Goal: Communication & Community: Answer question/provide support

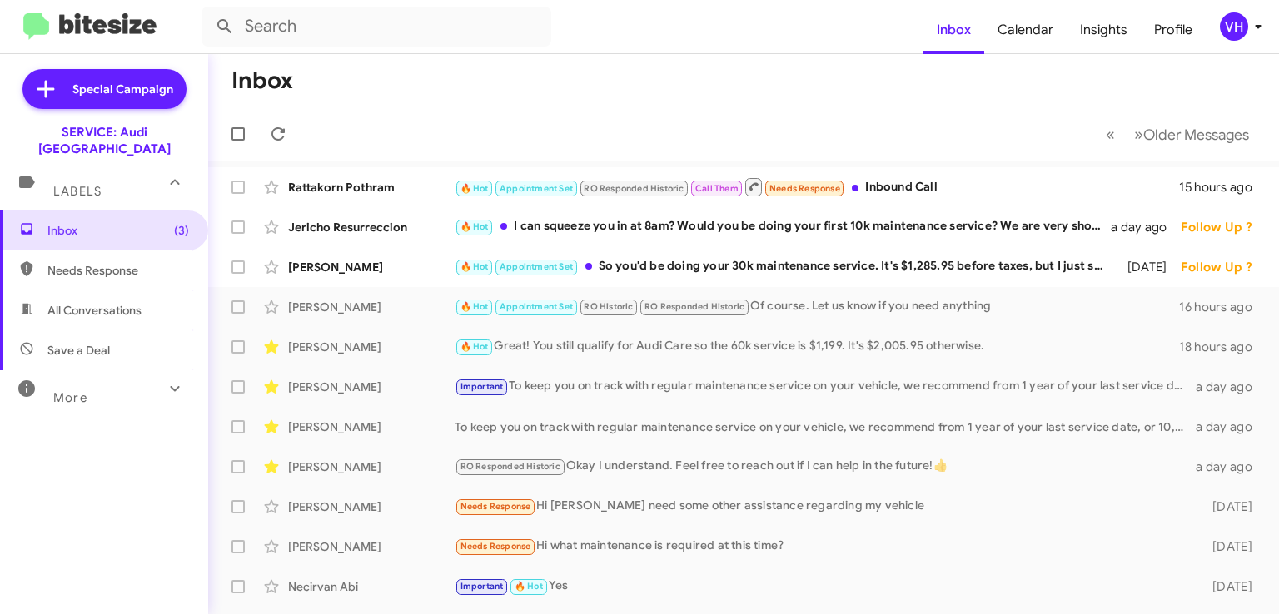
click at [366, 264] on div "[PERSON_NAME]" at bounding box center [371, 267] width 166 height 17
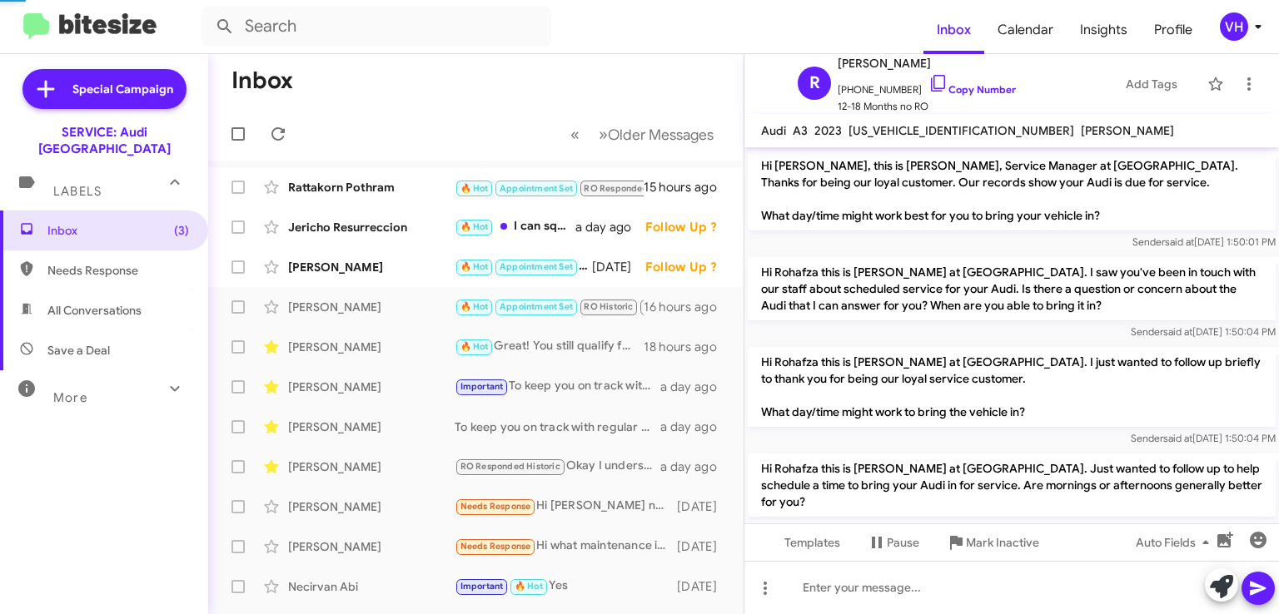
scroll to position [1026, 0]
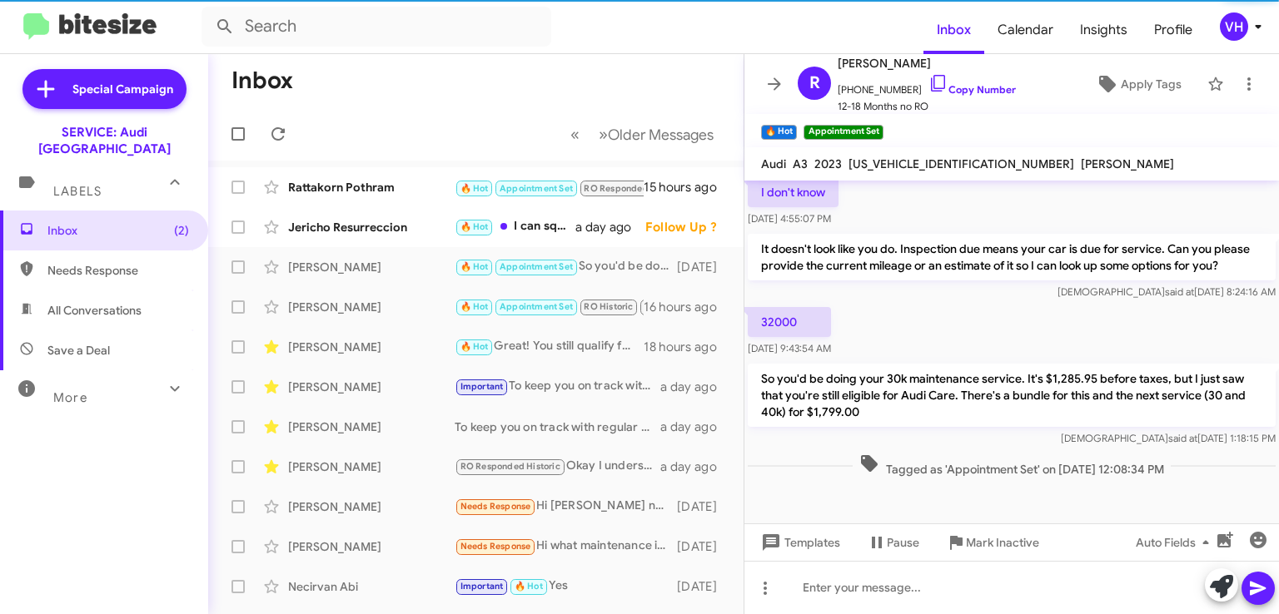
click at [385, 234] on div "Jericho Resurreccion" at bounding box center [371, 227] width 166 height 17
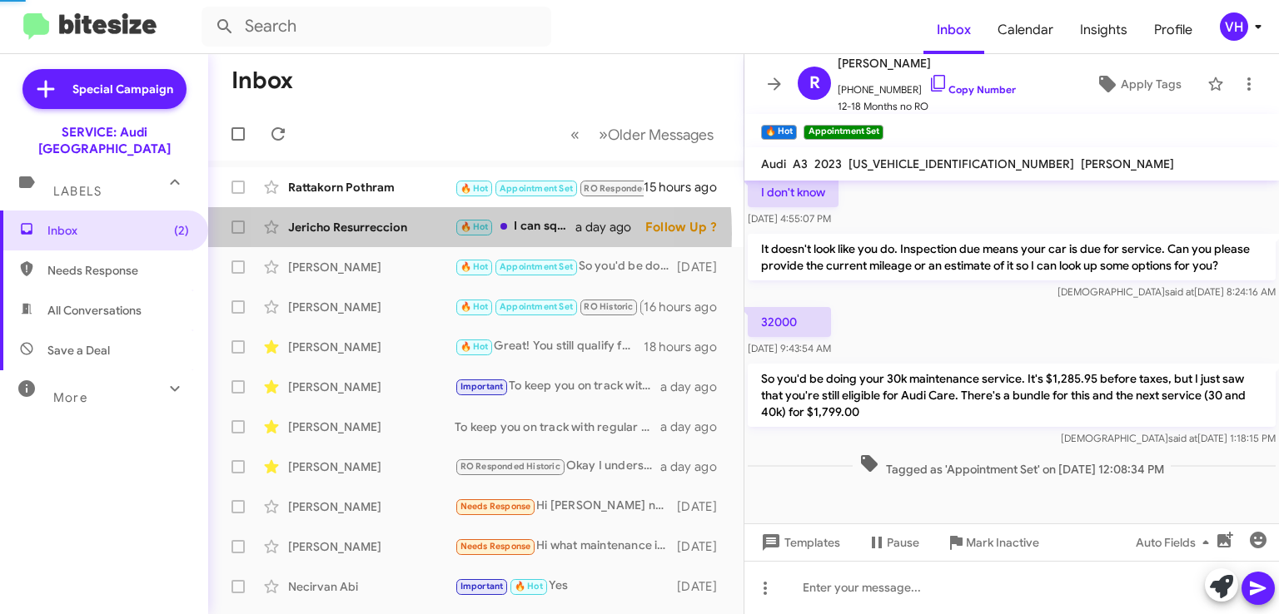
scroll to position [77, 0]
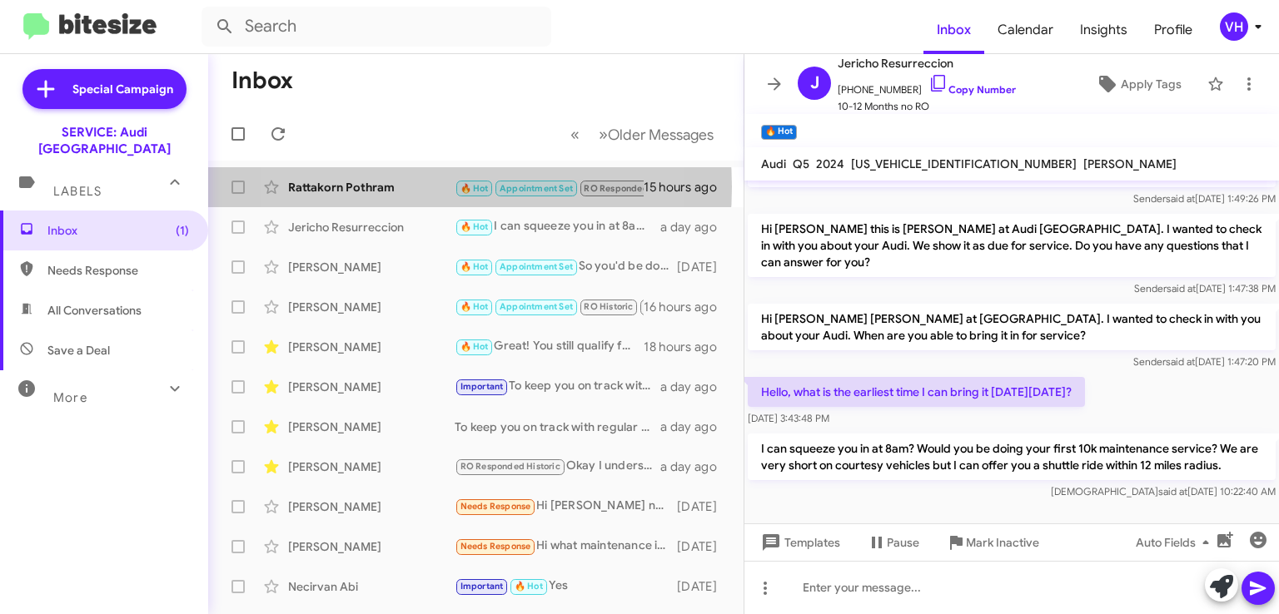
click at [390, 186] on div "Rattakorn Pothram" at bounding box center [371, 187] width 166 height 17
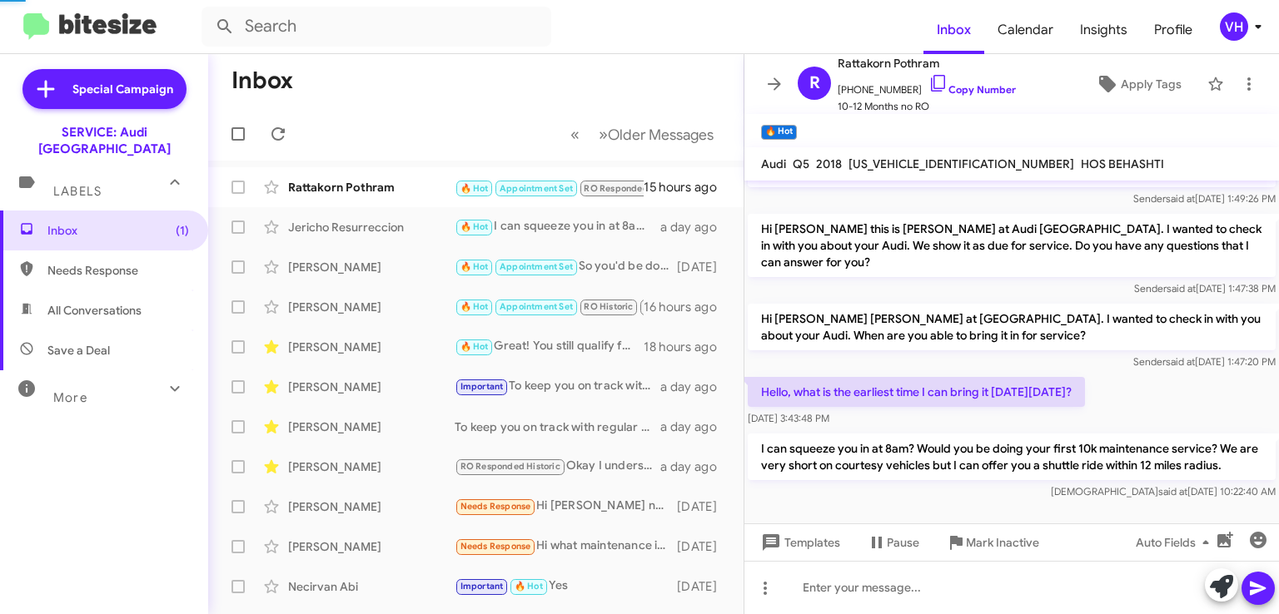
scroll to position [651, 0]
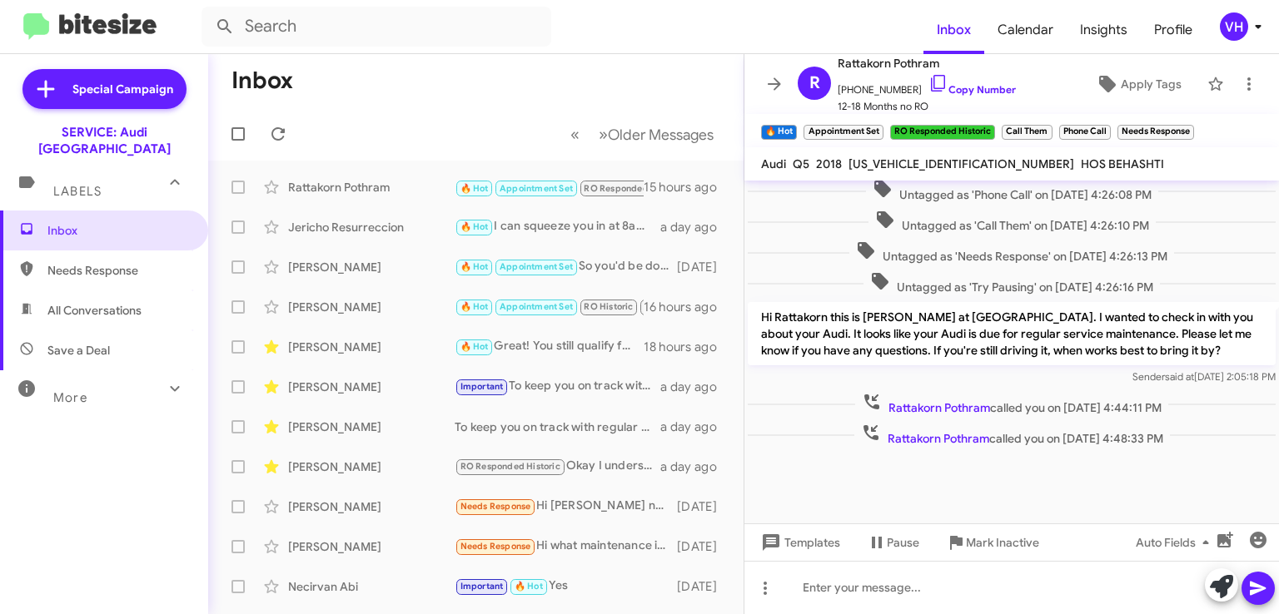
click at [1190, 119] on span "×" at bounding box center [1190, 124] width 10 height 20
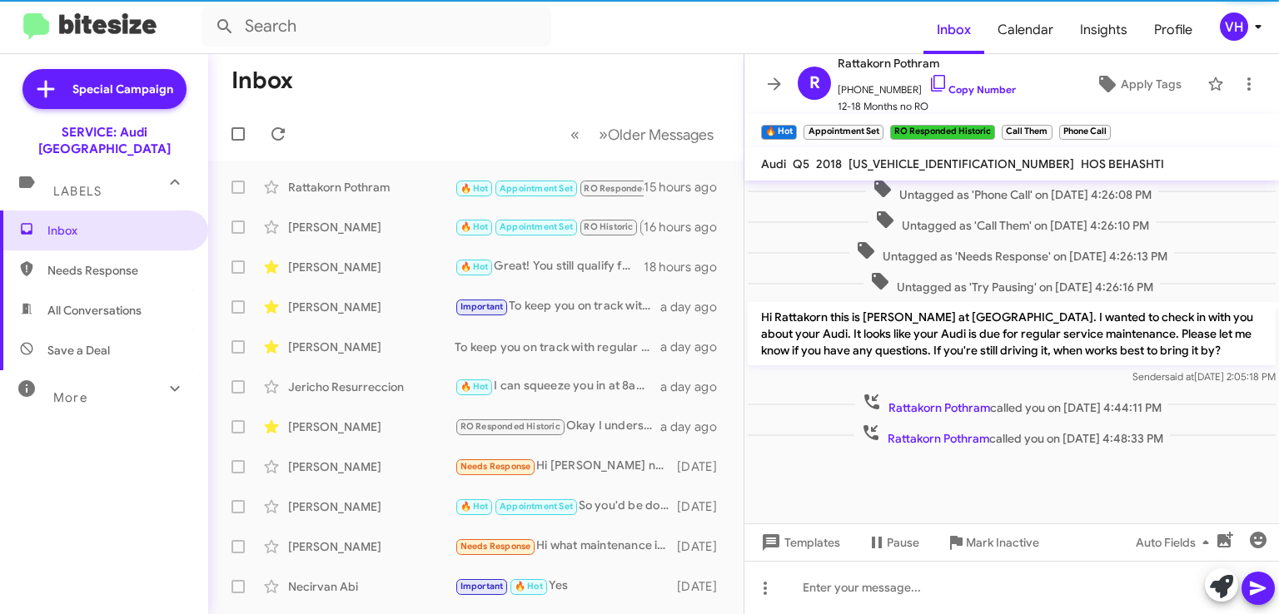
click at [1105, 128] on span "×" at bounding box center [1106, 124] width 10 height 20
click at [1044, 124] on span "×" at bounding box center [1048, 124] width 10 height 20
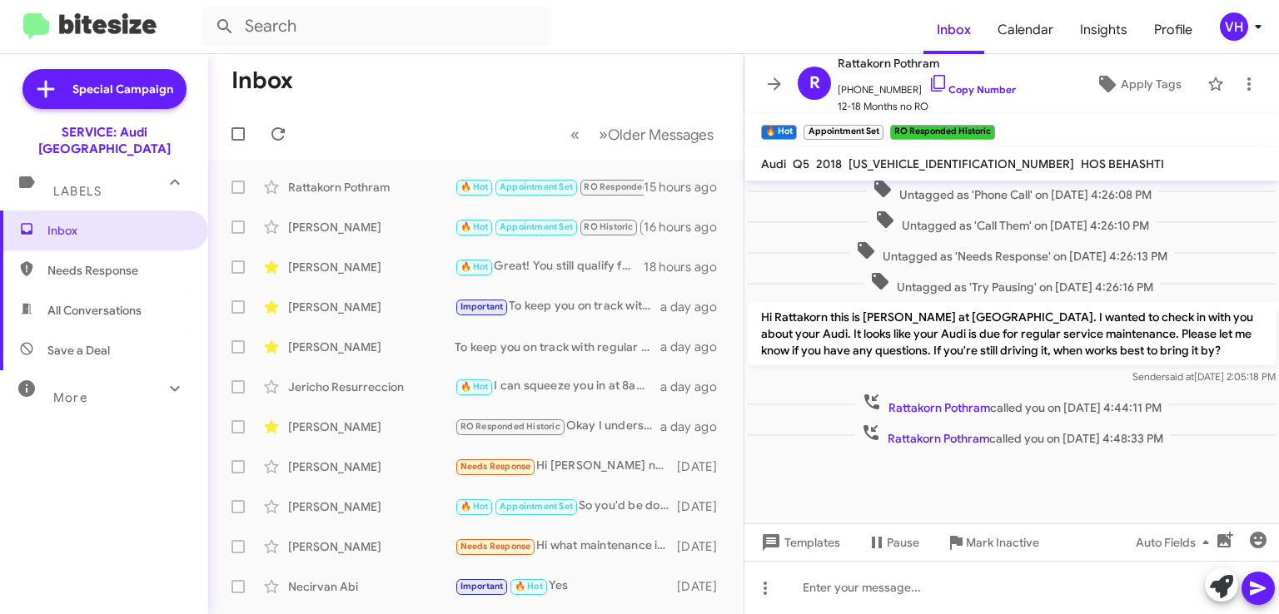
click at [874, 119] on span "×" at bounding box center [879, 124] width 10 height 20
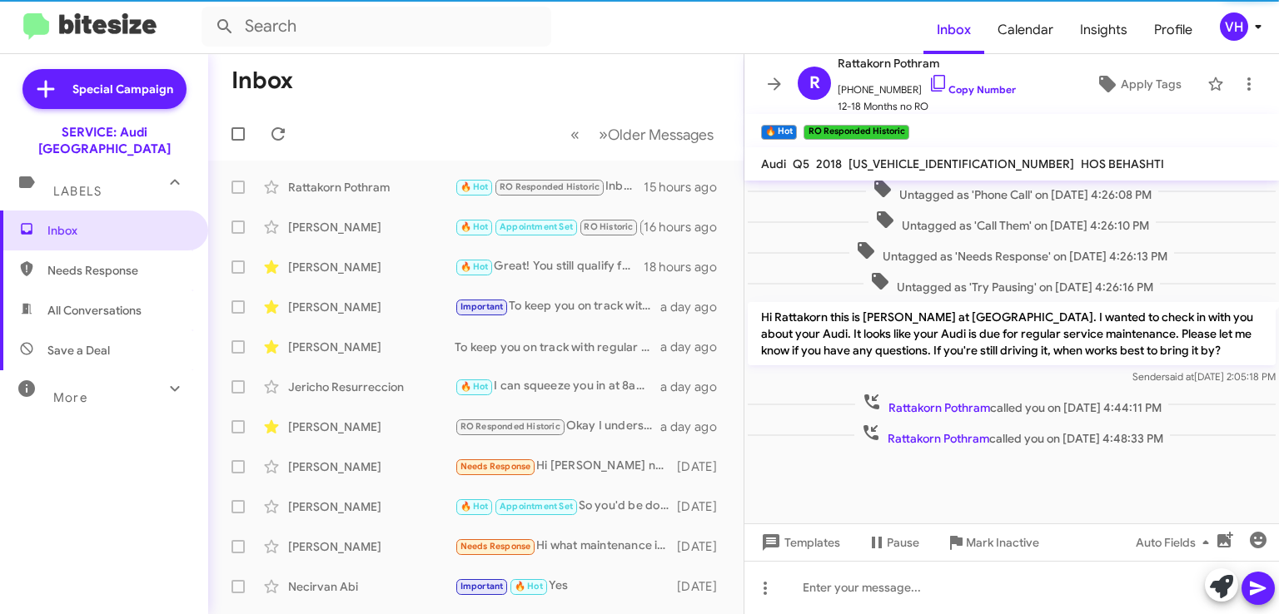
click at [900, 123] on span "×" at bounding box center [905, 124] width 10 height 20
click at [1121, 79] on span "Apply Tags" at bounding box center [1151, 84] width 61 height 30
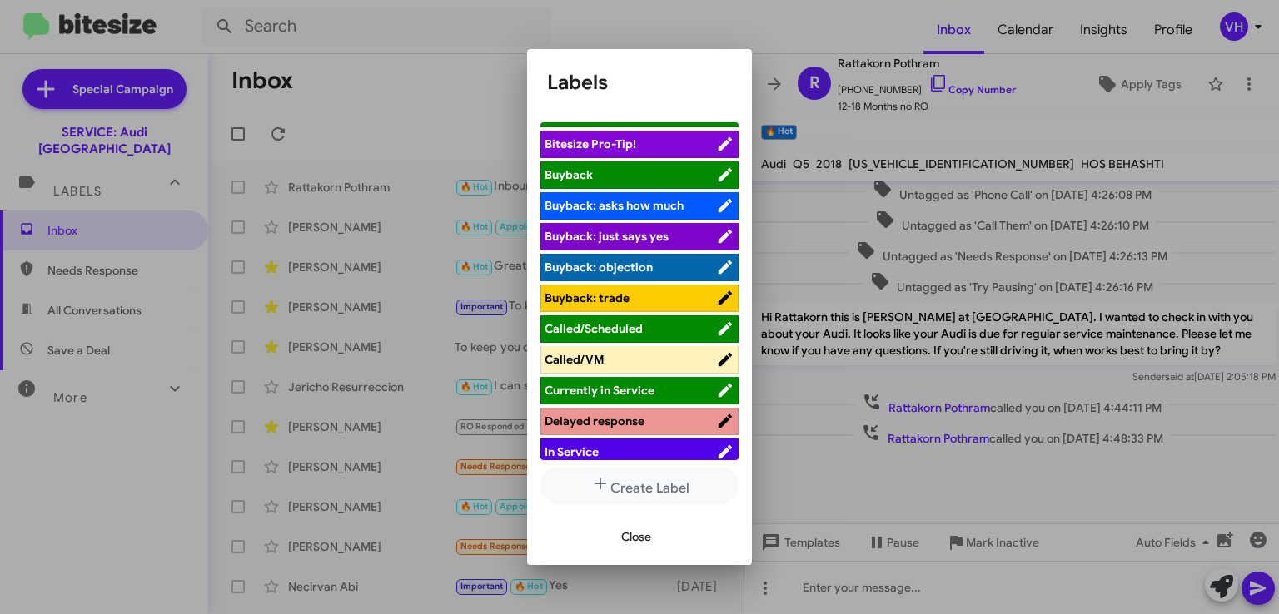
scroll to position [83, 0]
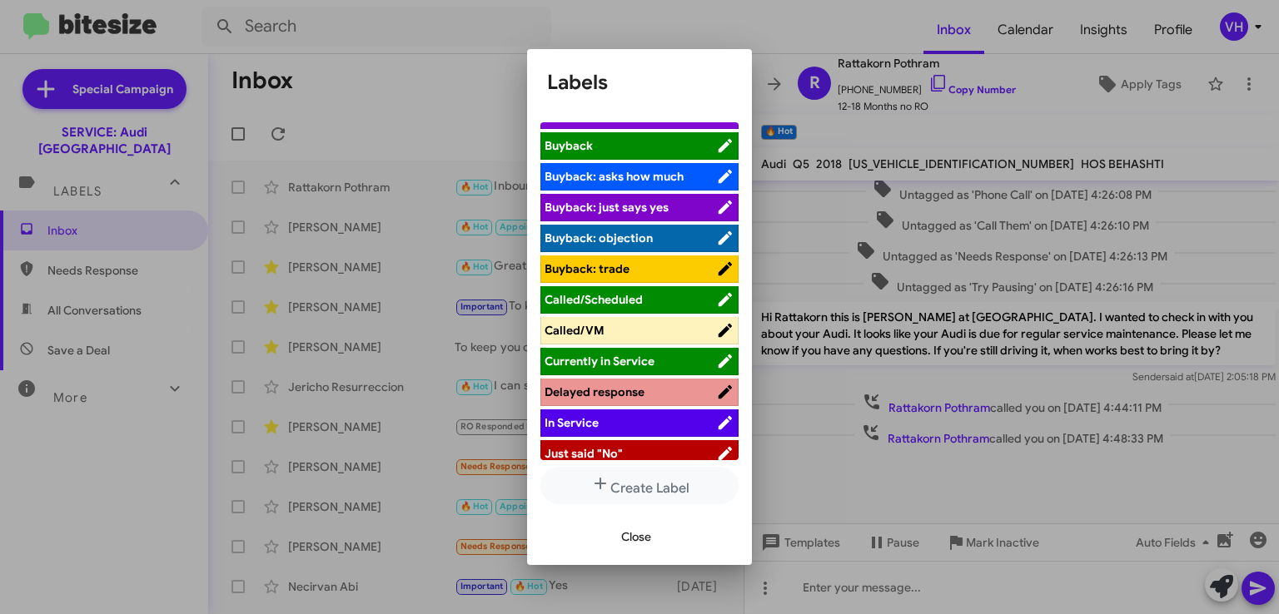
click at [638, 300] on span "Called/Scheduled" at bounding box center [593, 299] width 98 height 15
click at [655, 529] on button "Close" at bounding box center [636, 537] width 57 height 30
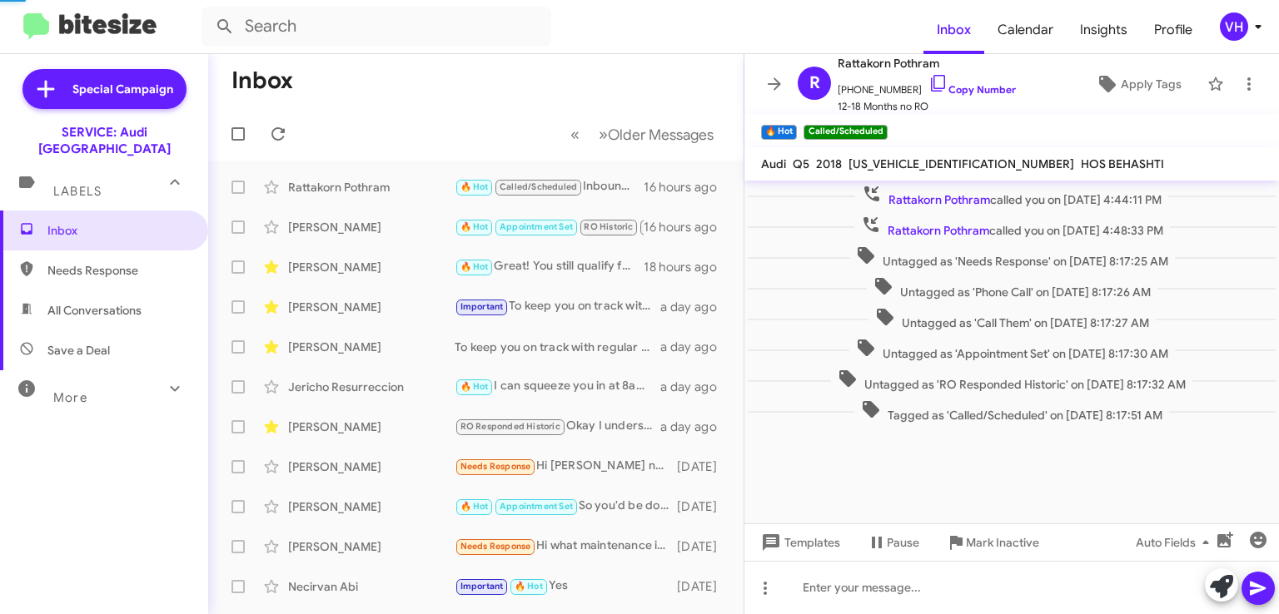
scroll to position [1581, 0]
